Goal: Communication & Community: Answer question/provide support

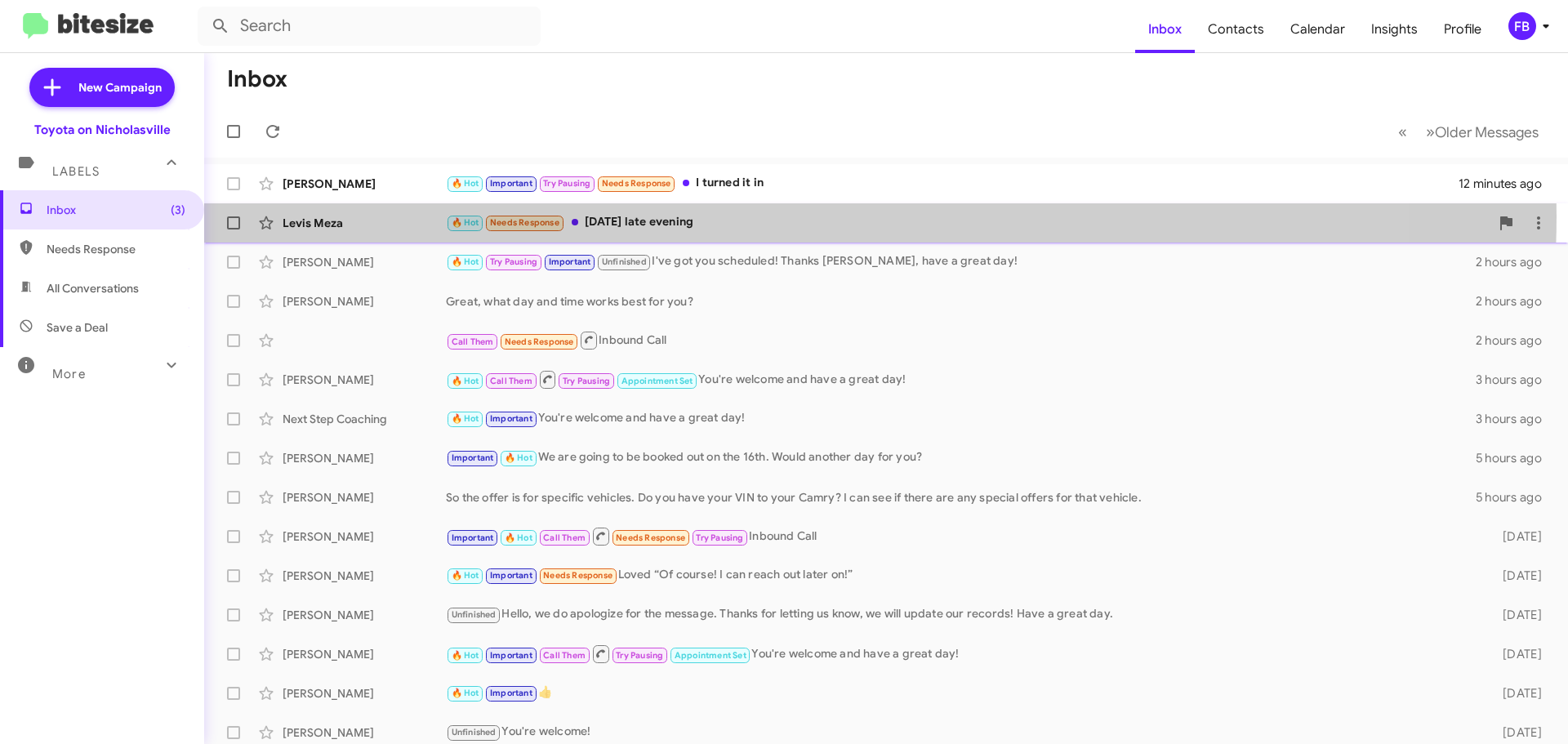
click at [755, 215] on div "🔥 Hot Needs Response [DATE] late evening" at bounding box center [968, 223] width 1043 height 19
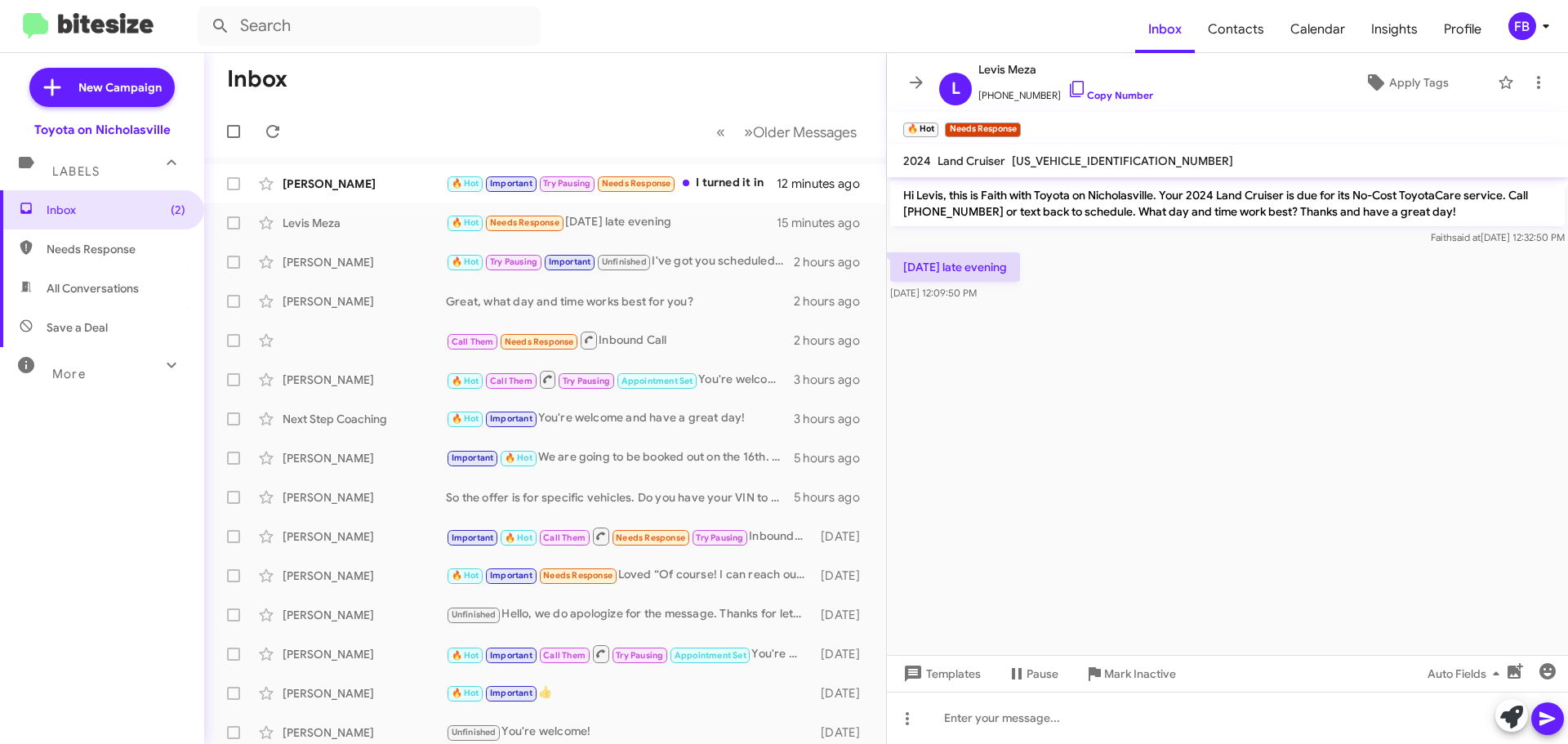
click at [1041, 161] on span "[US_VEHICLE_IDENTIFICATION_NUMBER]" at bounding box center [1123, 161] width 222 height 15
copy span "[US_VEHICLE_IDENTIFICATION_NUMBER]"
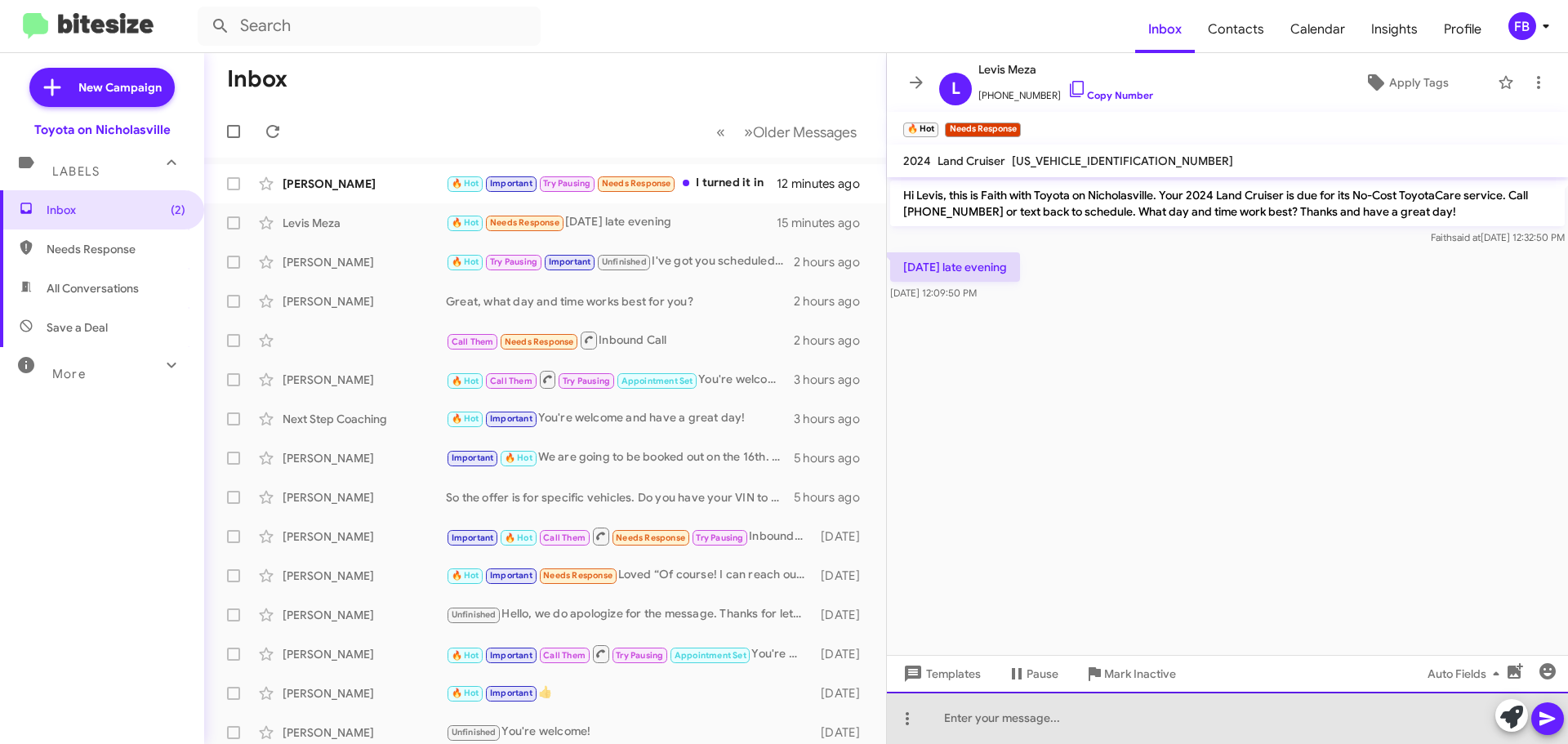
click at [997, 724] on div at bounding box center [1227, 718] width 681 height 52
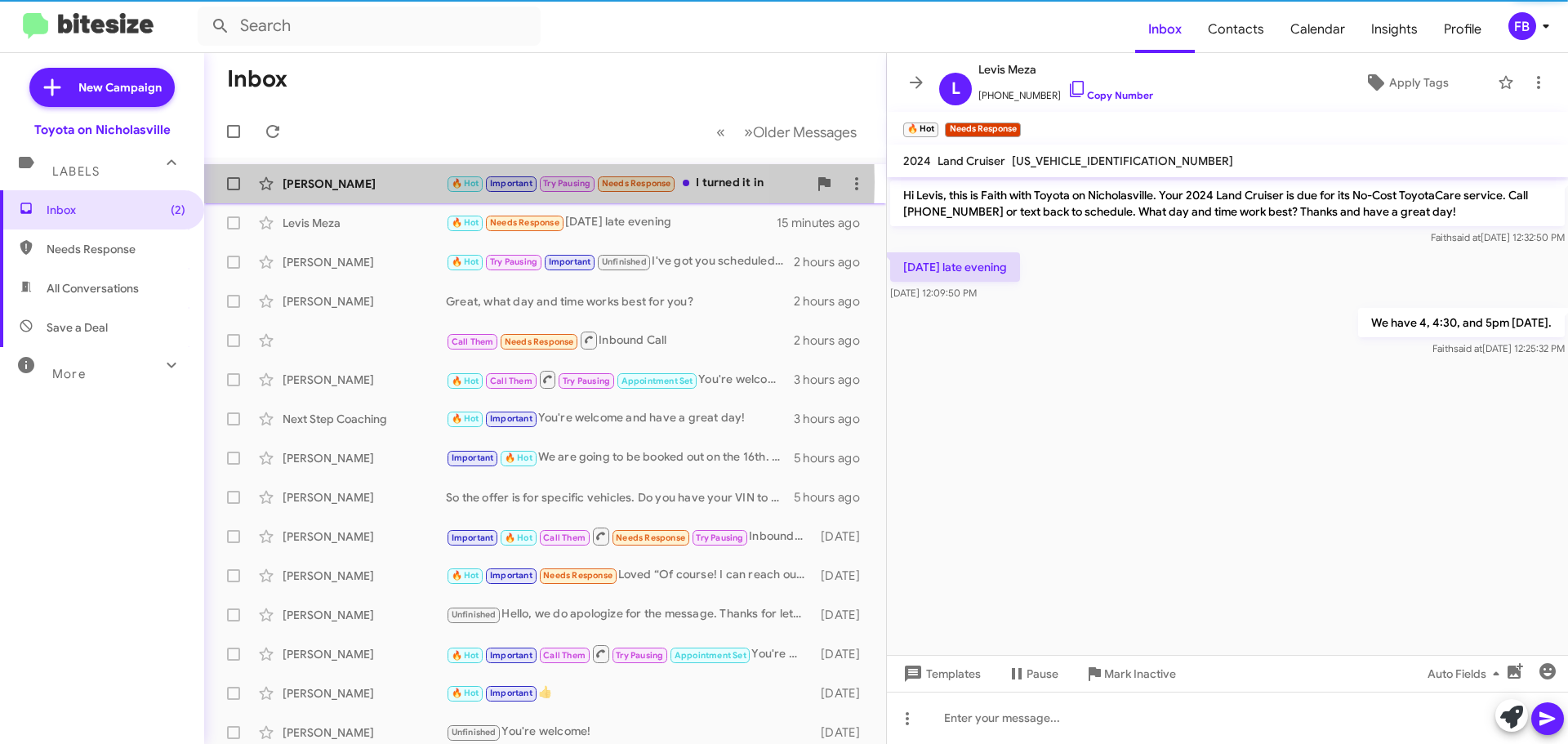
click at [407, 183] on div "[PERSON_NAME]" at bounding box center [363, 183] width 163 height 17
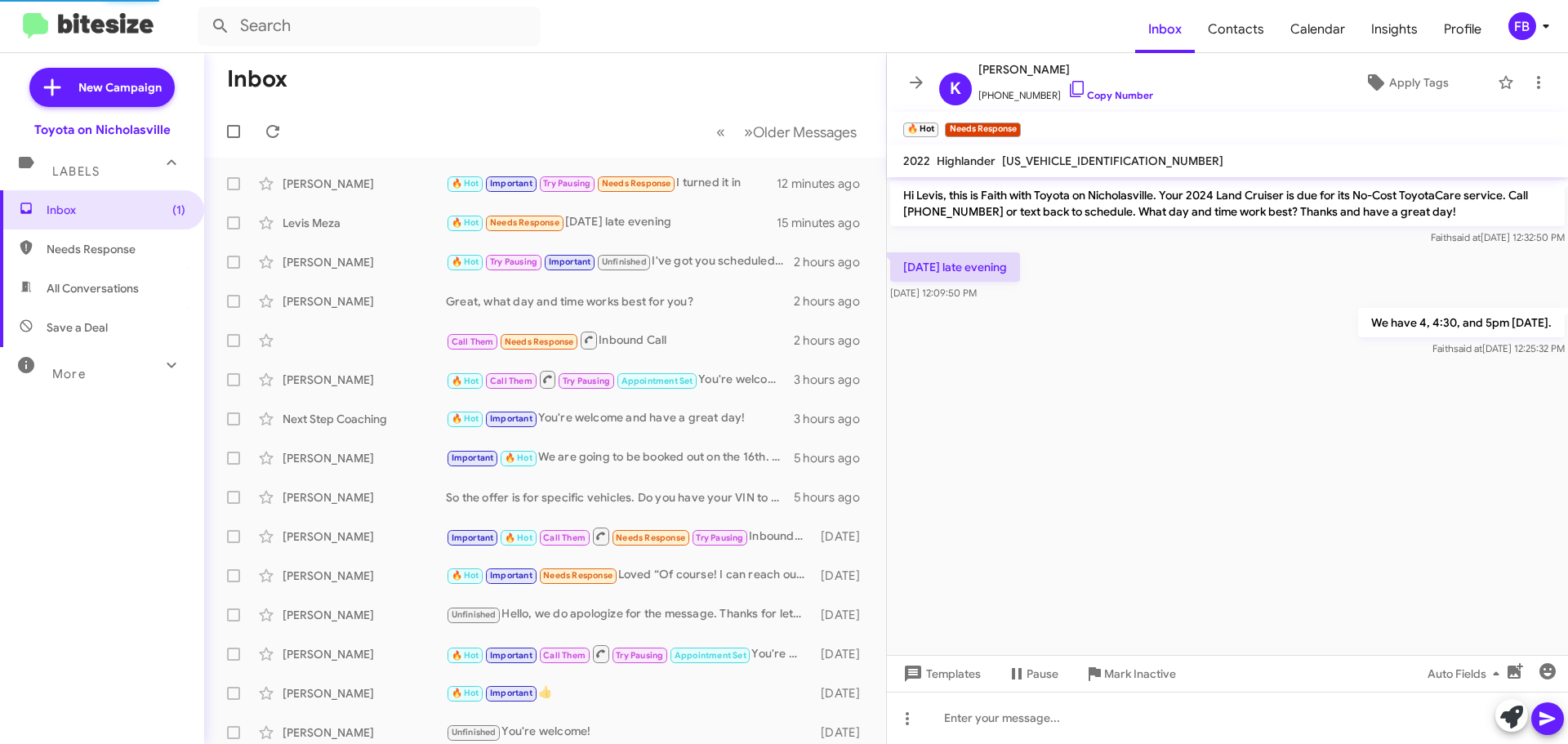
scroll to position [1410, 0]
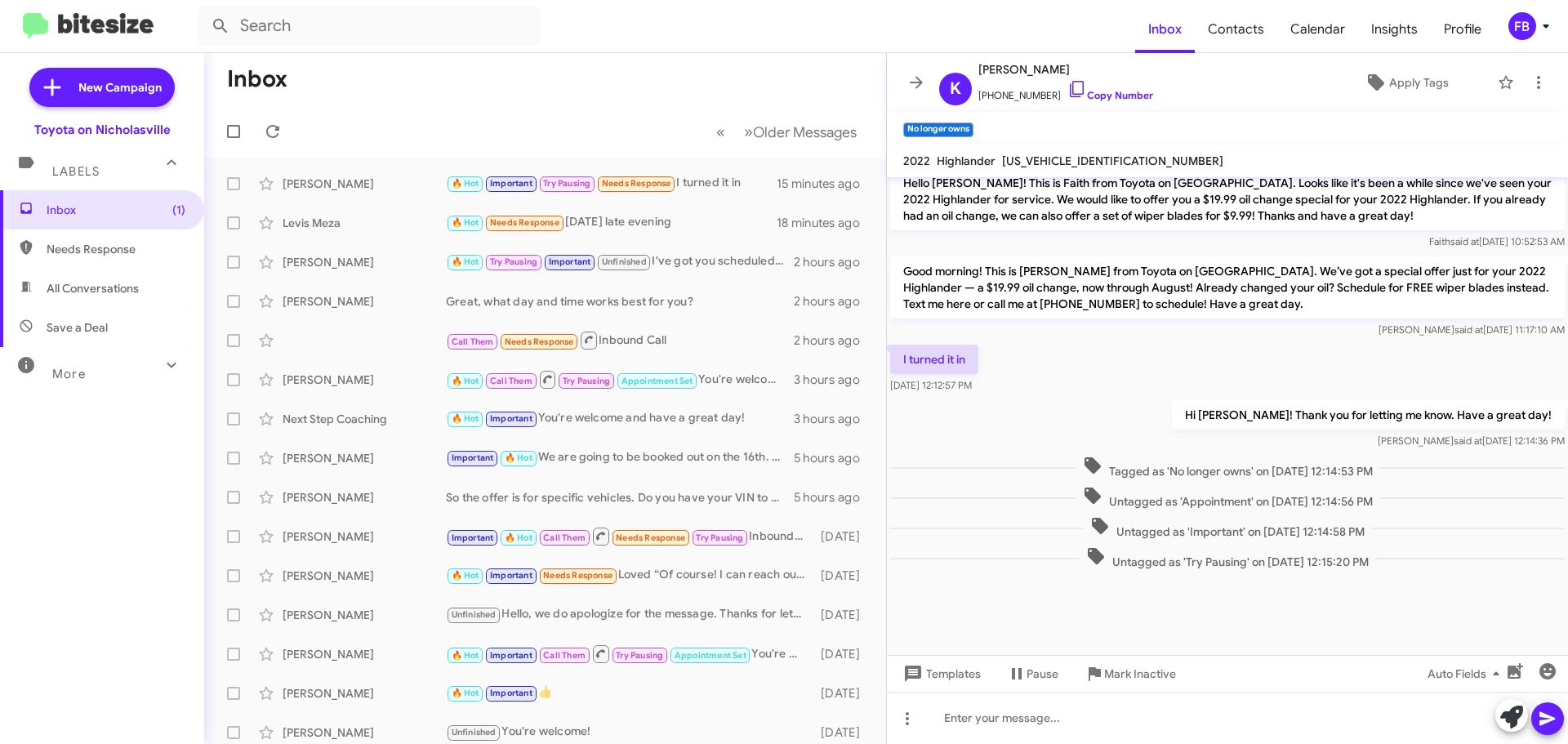
click at [124, 278] on span "All Conversations" at bounding box center [102, 288] width 204 height 39
type input "in:all-conversations"
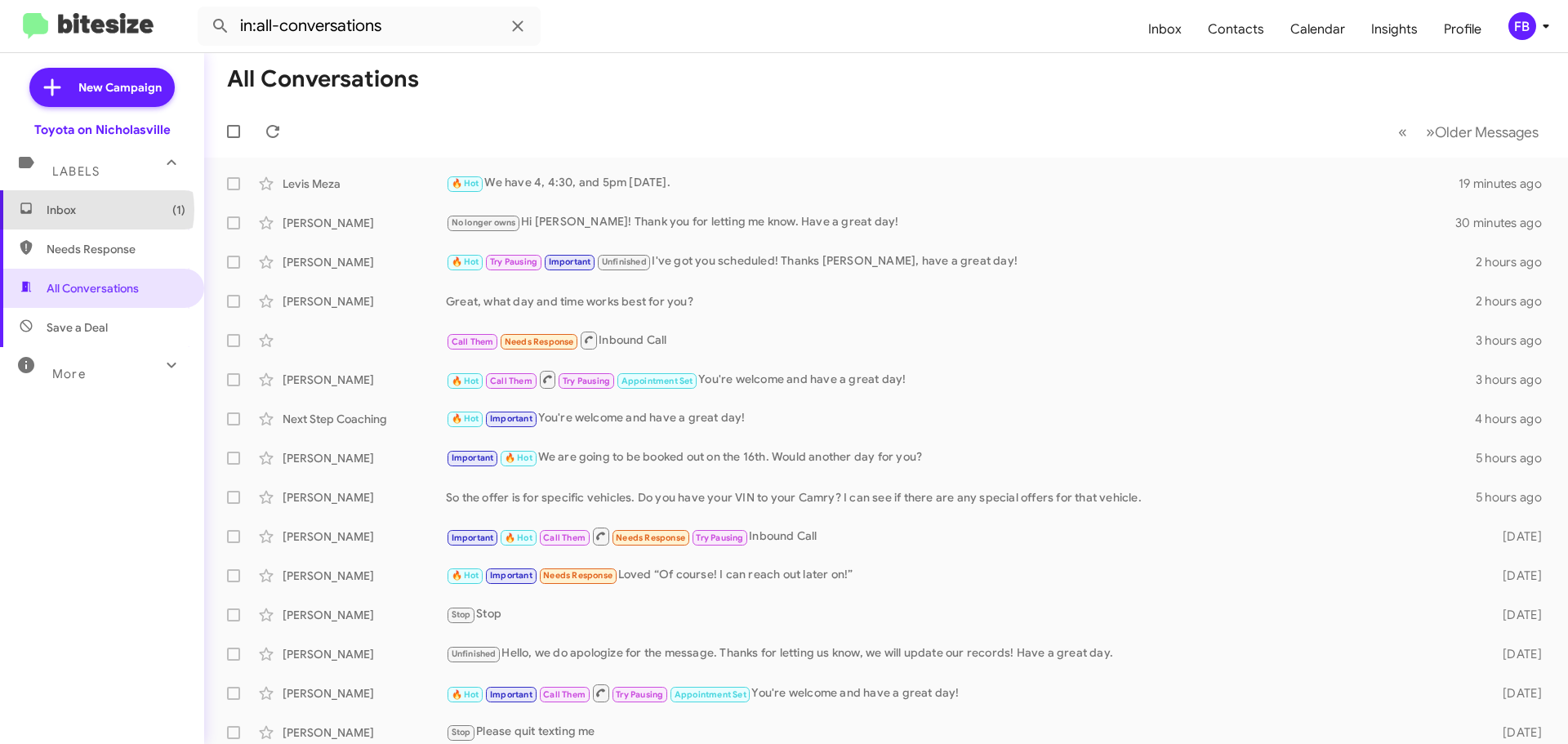
click at [91, 209] on span "Inbox (1)" at bounding box center [116, 210] width 139 height 17
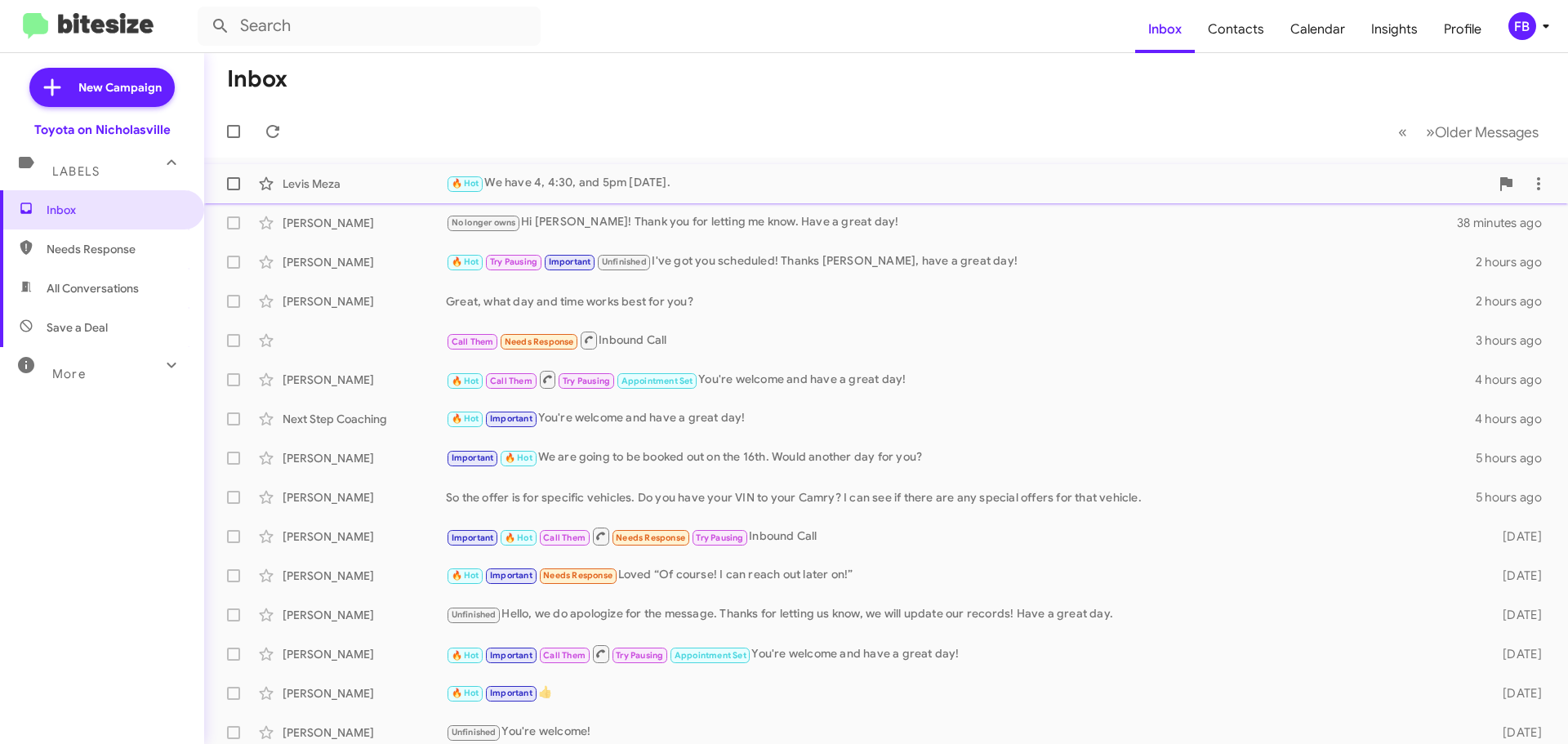
click at [702, 164] on span "Levis Meza 🔥 Hot We have 4, 4:30, and 5pm [DATE]. 27 minutes ago" at bounding box center [886, 183] width 1364 height 39
